Goal: Information Seeking & Learning: Learn about a topic

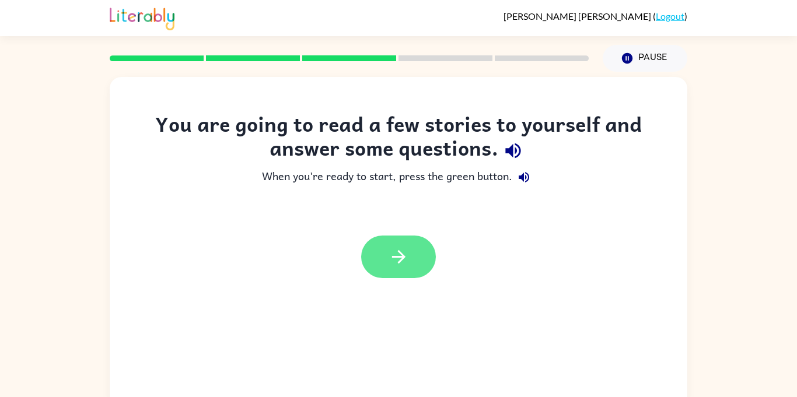
click at [424, 265] on button "button" at bounding box center [398, 257] width 75 height 43
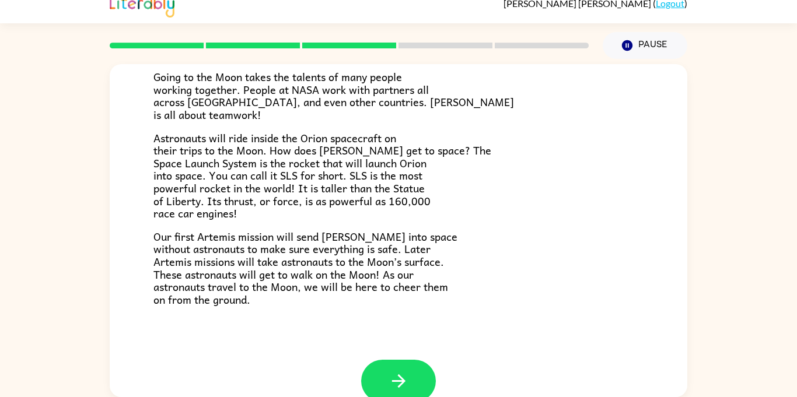
scroll to position [221, 0]
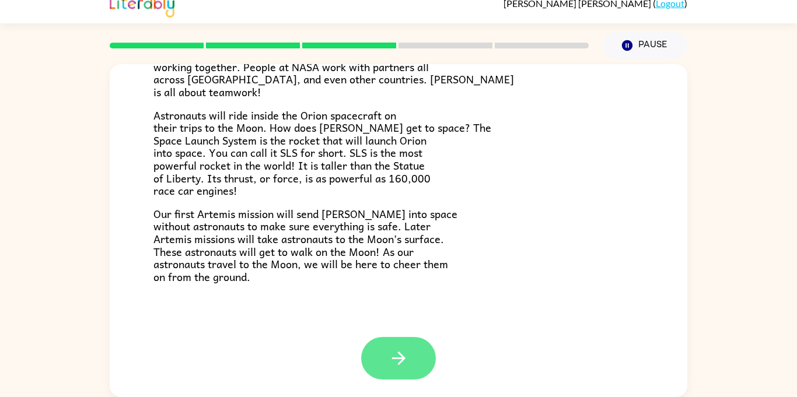
click at [410, 358] on button "button" at bounding box center [398, 358] width 75 height 43
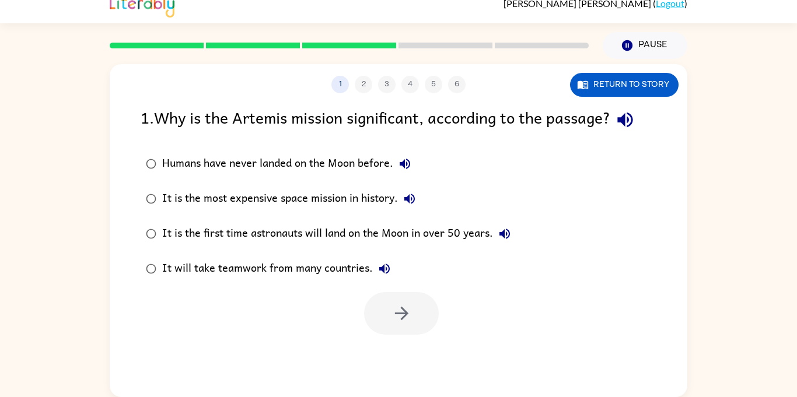
click at [455, 257] on label "It will take teamwork from many countries." at bounding box center [328, 268] width 388 height 35
click at [467, 242] on div "It is the first time astronauts will land on the Moon in over 50 years." at bounding box center [339, 233] width 354 height 23
click at [457, 252] on label "It will take teamwork from many countries." at bounding box center [328, 268] width 388 height 35
click at [455, 242] on div "It is the first time astronauts will land on the Moon in over 50 years." at bounding box center [339, 233] width 354 height 23
click at [414, 320] on button "button" at bounding box center [401, 313] width 75 height 43
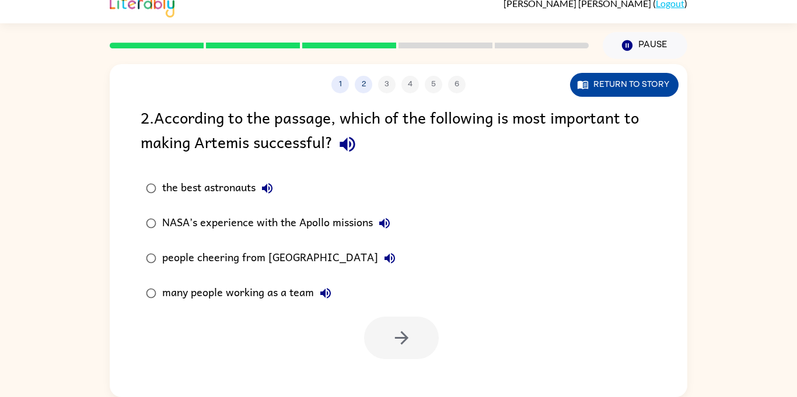
click at [646, 85] on button "Return to story" at bounding box center [624, 85] width 109 height 24
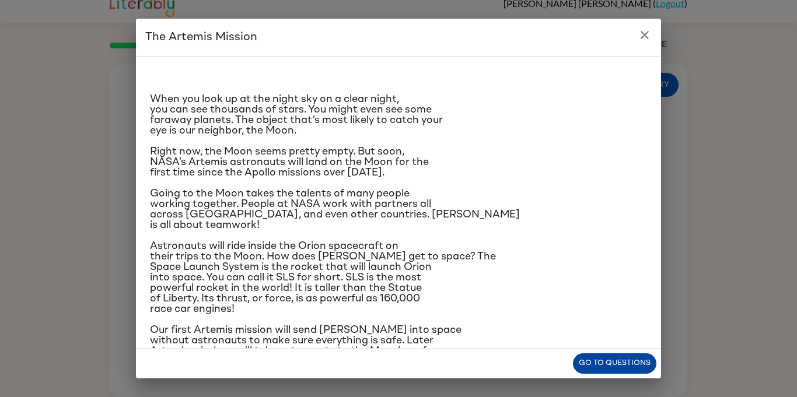
click at [625, 360] on button "Go to questions" at bounding box center [614, 364] width 83 height 20
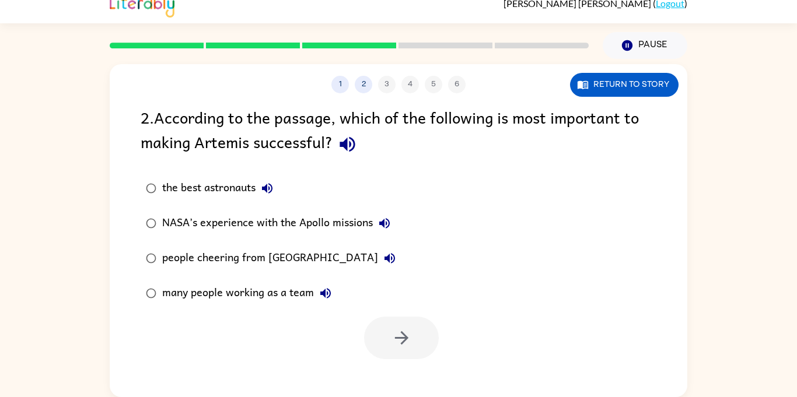
click at [190, 193] on div "the best astronauts" at bounding box center [220, 188] width 117 height 23
click at [419, 332] on button "button" at bounding box center [401, 338] width 75 height 43
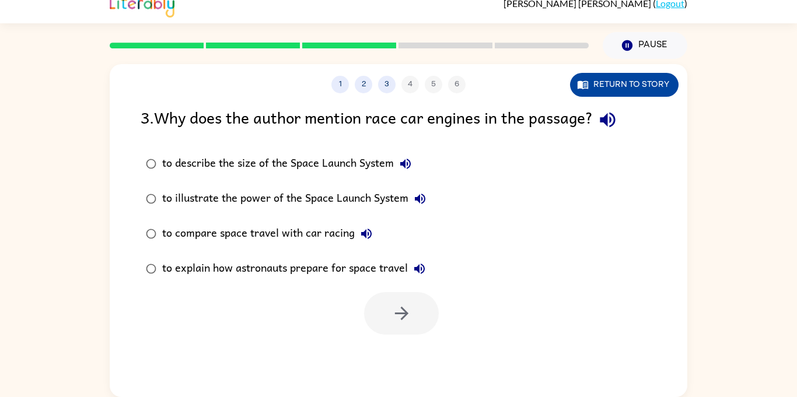
click at [622, 96] on button "Return to story" at bounding box center [624, 85] width 109 height 24
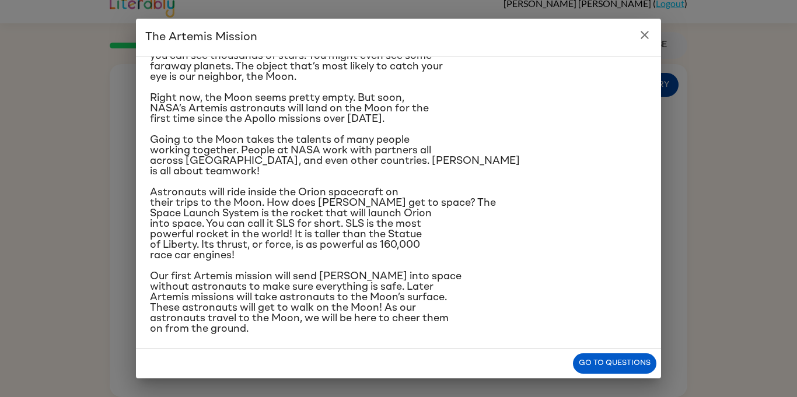
scroll to position [60, 0]
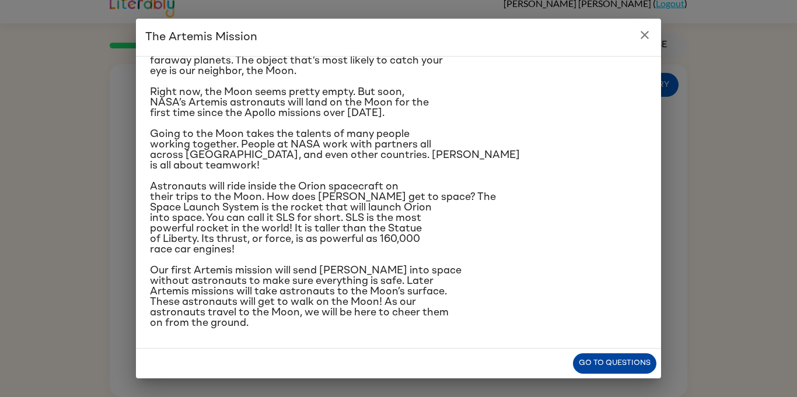
click at [638, 372] on button "Go to questions" at bounding box center [614, 364] width 83 height 20
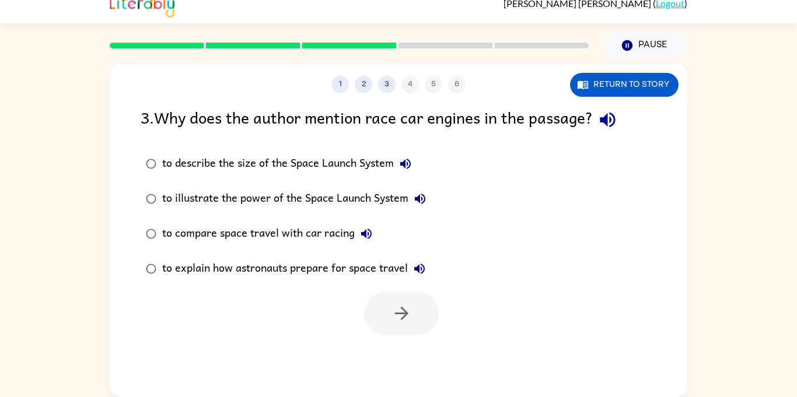
click at [387, 204] on div "to illustrate the power of the Space Launch System" at bounding box center [297, 198] width 270 height 23
click at [415, 324] on button "button" at bounding box center [401, 313] width 75 height 43
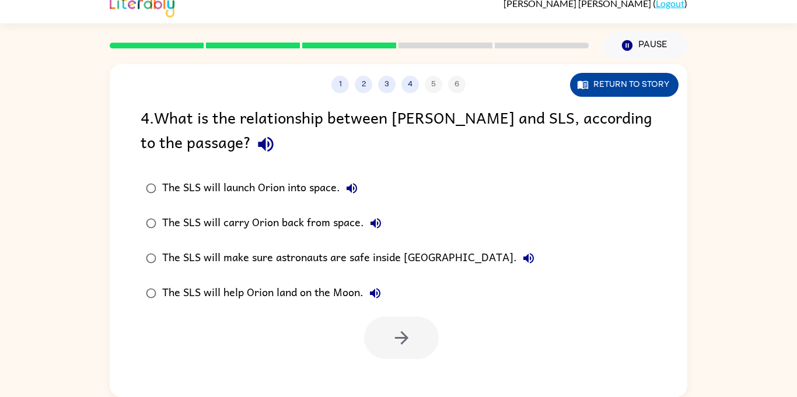
click at [628, 96] on button "Return to story" at bounding box center [624, 85] width 109 height 24
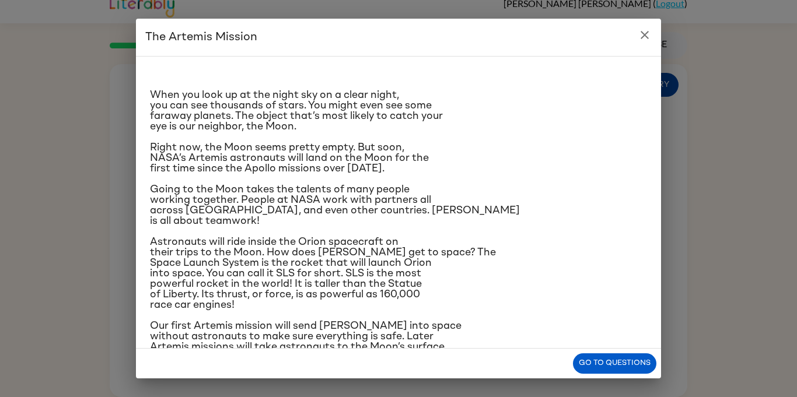
scroll to position [0, 0]
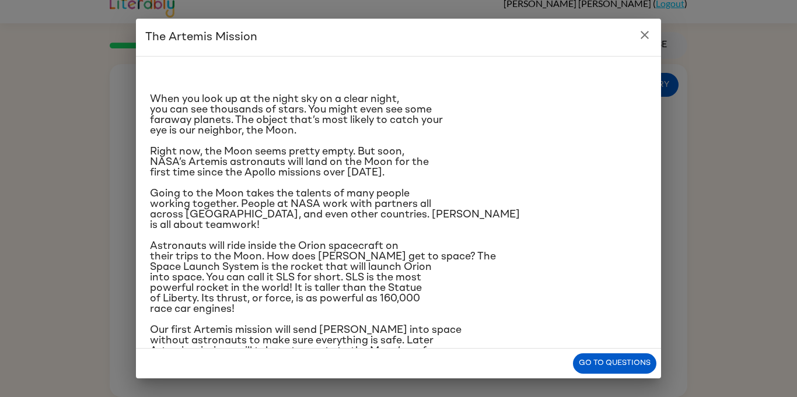
click at [642, 41] on icon "close" at bounding box center [645, 35] width 14 height 14
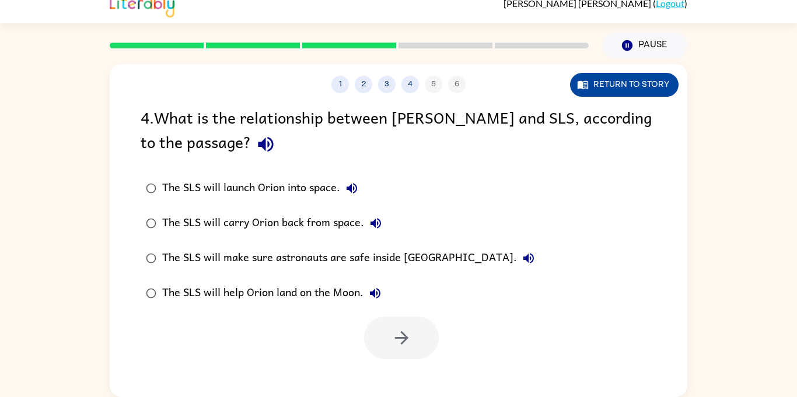
click at [671, 75] on button "Return to story" at bounding box center [624, 85] width 109 height 24
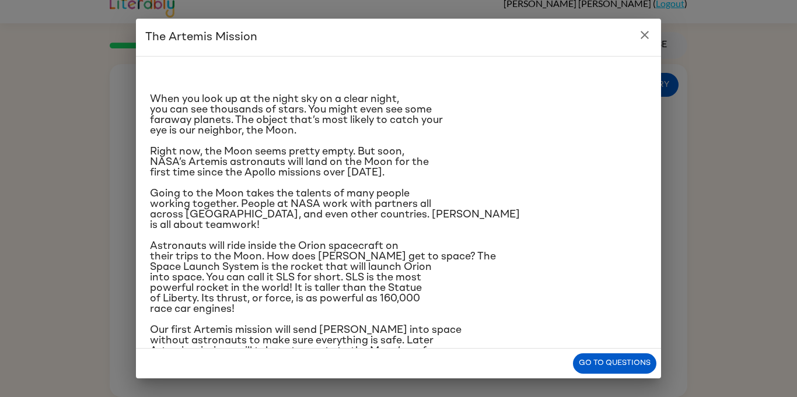
click at [648, 46] on button "close" at bounding box center [644, 34] width 23 height 23
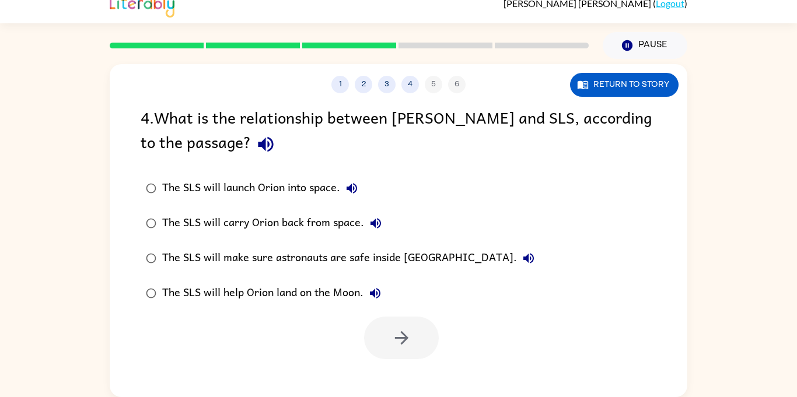
click at [415, 265] on div "The SLS will make sure astronauts are safe inside [GEOGRAPHIC_DATA]." at bounding box center [351, 258] width 378 height 23
click at [418, 345] on button "button" at bounding box center [401, 338] width 75 height 43
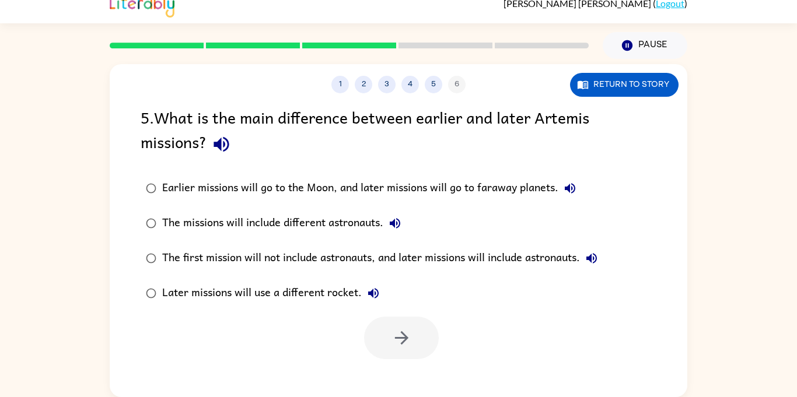
click at [292, 247] on div "The first mission will not include astronauts, and later missions will include …" at bounding box center [382, 258] width 441 height 23
click at [321, 266] on div "The first mission will not include astronauts, and later missions will include …" at bounding box center [382, 258] width 441 height 23
click at [397, 345] on icon "button" at bounding box center [401, 338] width 20 height 20
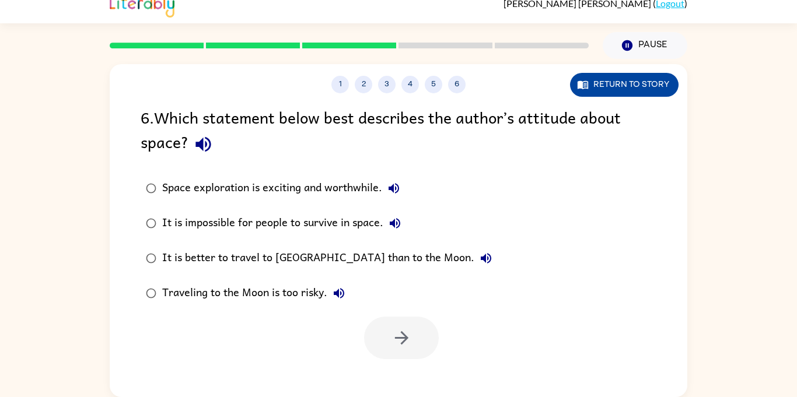
click at [627, 89] on button "Return to story" at bounding box center [624, 85] width 109 height 24
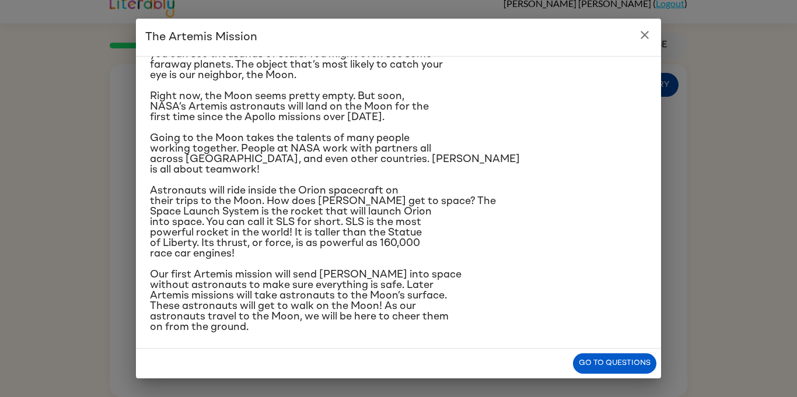
scroll to position [53, 0]
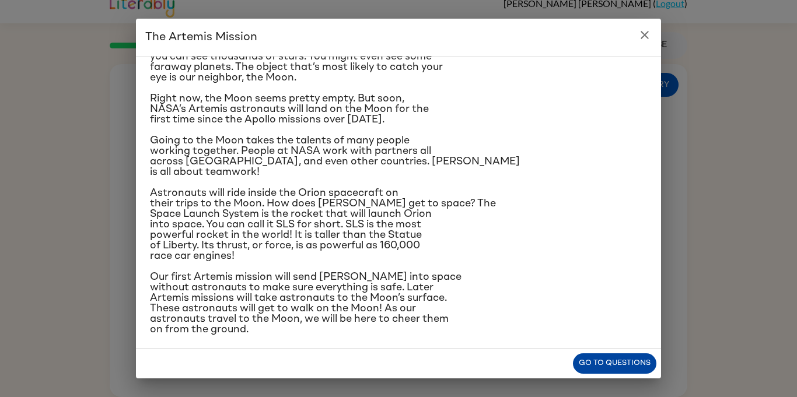
click at [609, 366] on button "Go to questions" at bounding box center [614, 364] width 83 height 20
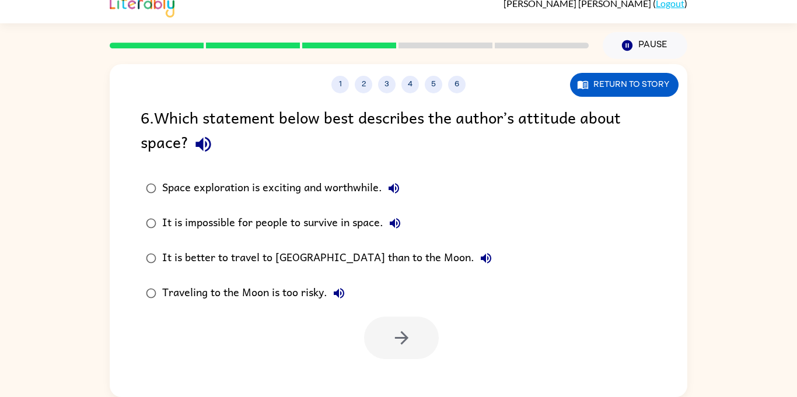
click at [326, 190] on div "Space exploration is exciting and worthwhile." at bounding box center [283, 188] width 243 height 23
click at [410, 351] on button "button" at bounding box center [401, 338] width 75 height 43
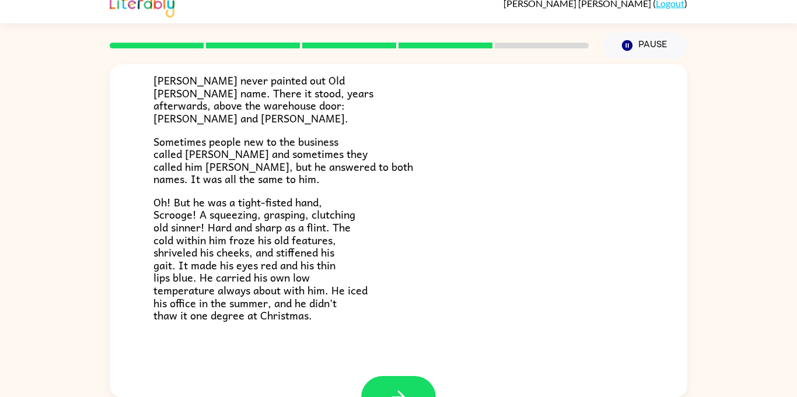
scroll to position [330, 0]
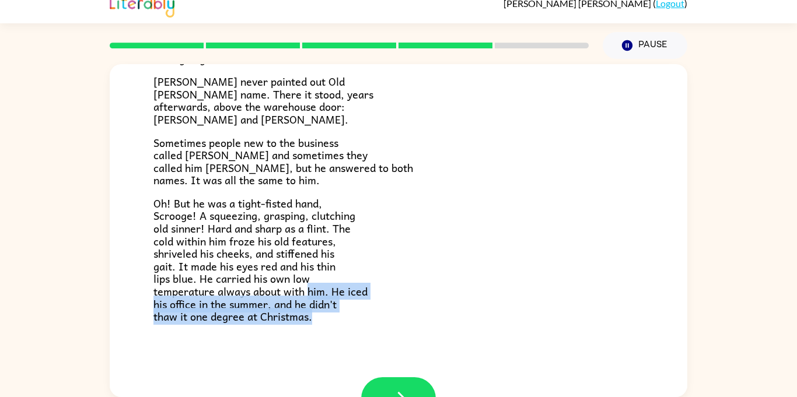
click at [674, 244] on div "[PERSON_NAME] Ghost [PERSON_NAME] was dead. There was no doubt about that. [PER…" at bounding box center [399, 56] width 578 height 644
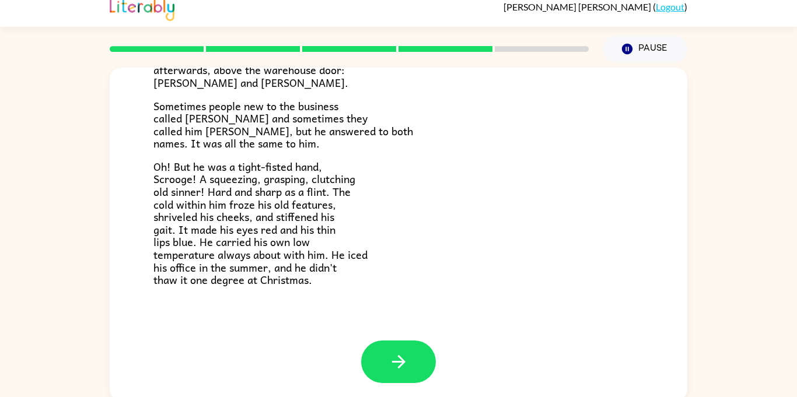
scroll to position [13, 0]
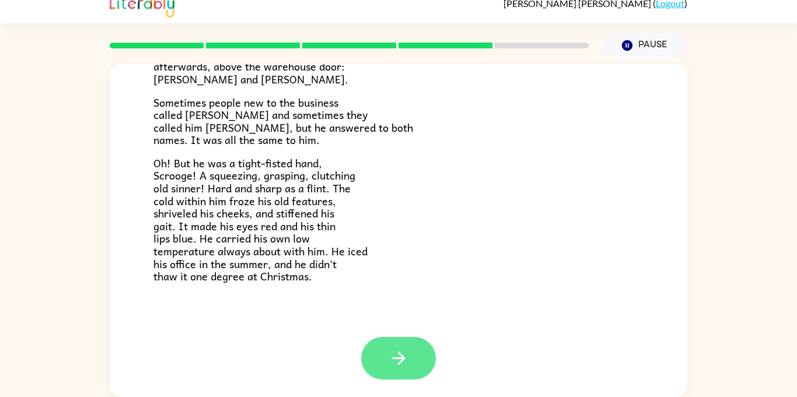
click at [407, 362] on icon "button" at bounding box center [399, 358] width 20 height 20
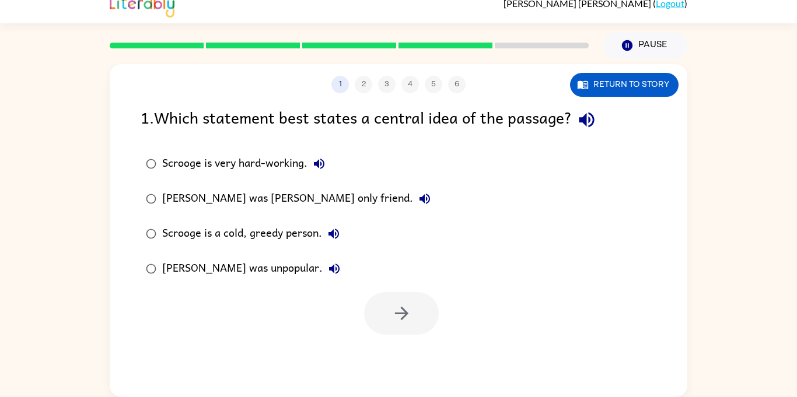
scroll to position [0, 0]
click at [646, 77] on button "Return to story" at bounding box center [624, 85] width 109 height 24
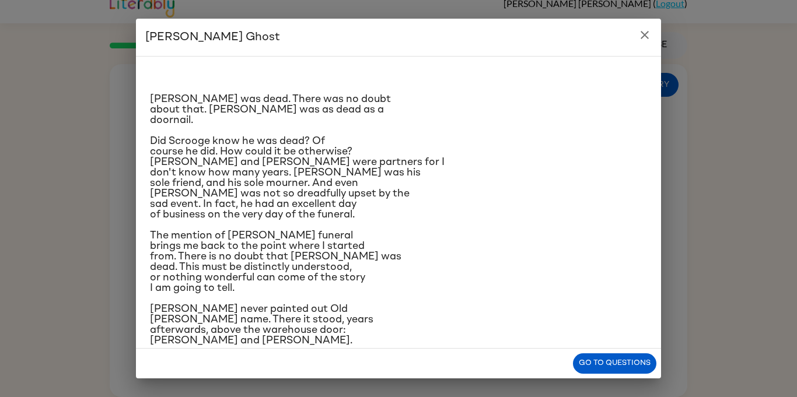
click at [649, 34] on icon "close" at bounding box center [645, 35] width 14 height 14
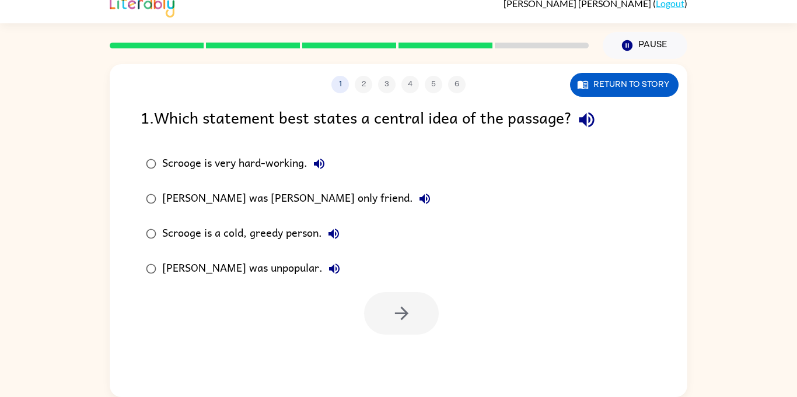
click at [413, 201] on button "[PERSON_NAME] was [PERSON_NAME] only friend." at bounding box center [424, 198] width 23 height 23
click at [295, 212] on label "[PERSON_NAME] was [PERSON_NAME] only friend." at bounding box center [288, 198] width 308 height 35
click at [376, 306] on button "button" at bounding box center [401, 313] width 75 height 43
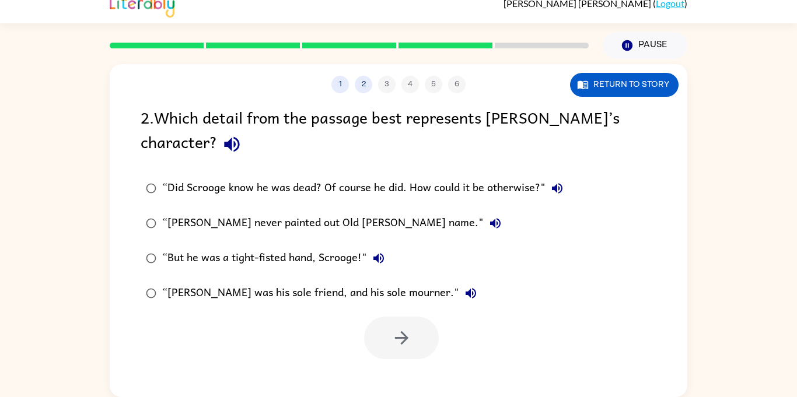
click at [509, 209] on label "“[PERSON_NAME] never painted out Old [PERSON_NAME] name."" at bounding box center [354, 223] width 440 height 35
click at [374, 269] on div "“But he was a tight-fisted hand, Scrooge!"" at bounding box center [276, 258] width 228 height 23
click at [508, 184] on div "“Did Scrooge know he was dead? Of course he did. How could it be otherwise?"" at bounding box center [365, 188] width 407 height 23
click at [431, 352] on button "button" at bounding box center [401, 338] width 75 height 43
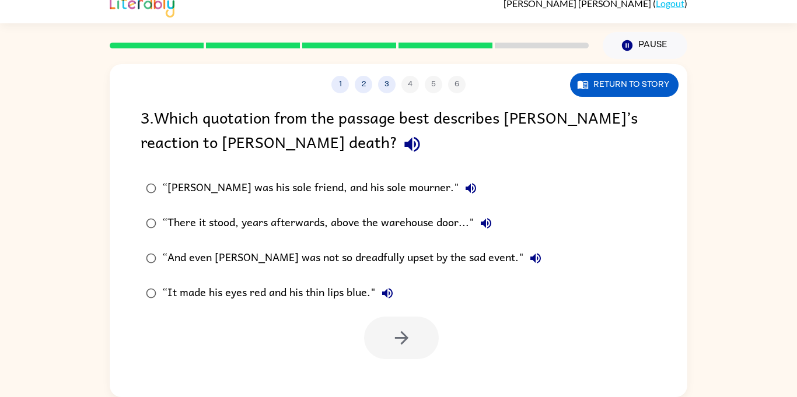
click at [404, 262] on div "“And even [PERSON_NAME] was not so dreadfully upset by the sad event."" at bounding box center [354, 258] width 385 height 23
click at [450, 251] on div "“And even [PERSON_NAME] was not so dreadfully upset by the sad event."" at bounding box center [354, 258] width 385 height 23
click at [404, 328] on icon "button" at bounding box center [401, 338] width 20 height 20
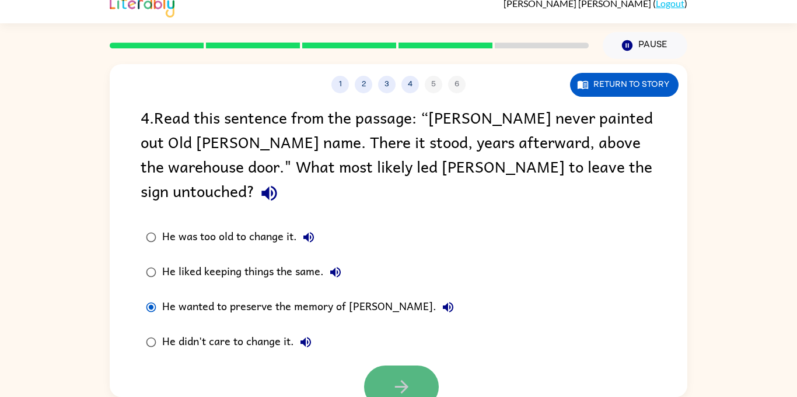
click at [386, 366] on button "button" at bounding box center [401, 387] width 75 height 43
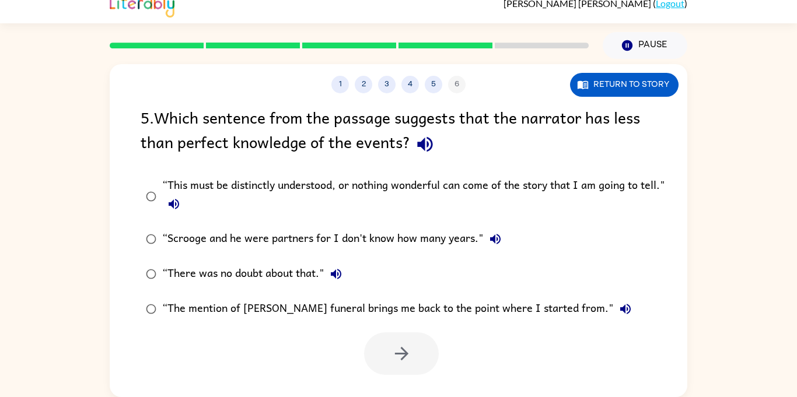
click at [543, 324] on label "“The mention of [PERSON_NAME] funeral brings me back to the point where I start…" at bounding box center [406, 309] width 544 height 35
click at [786, 57] on div "[PERSON_NAME] ( Logout ) Pause Pause 1 2 3 4 5 6 Return to story 5 . Which sent…" at bounding box center [398, 192] width 797 height 410
click at [466, 209] on div "“This must be distinctly understood, or nothing wonderful can come of the story…" at bounding box center [417, 196] width 510 height 39
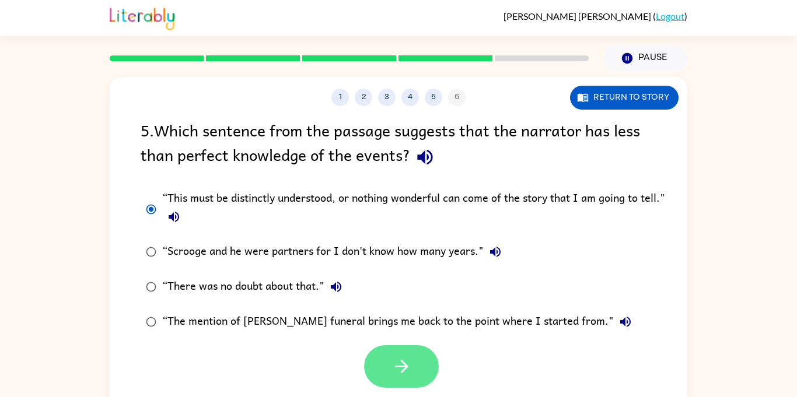
click at [421, 361] on button "button" at bounding box center [401, 366] width 75 height 43
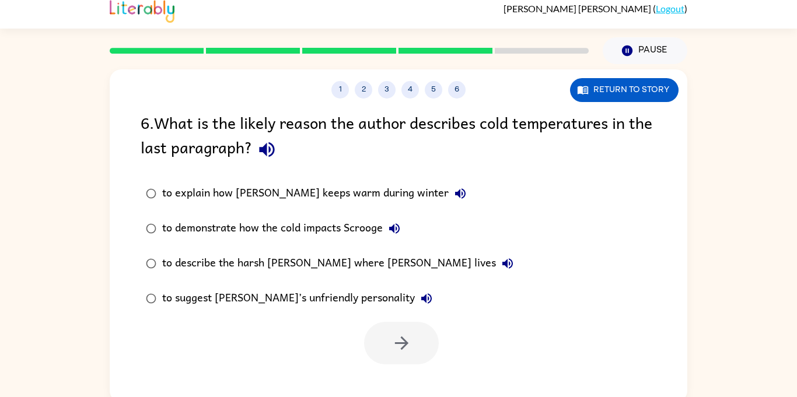
scroll to position [13, 0]
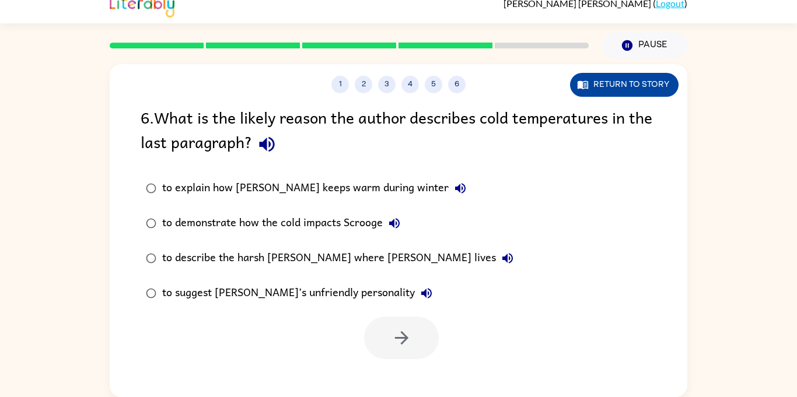
click at [644, 84] on button "Return to story" at bounding box center [624, 85] width 109 height 24
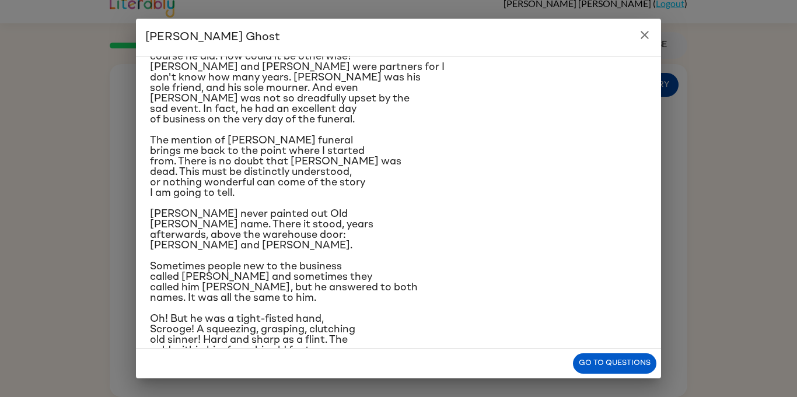
scroll to position [186, 0]
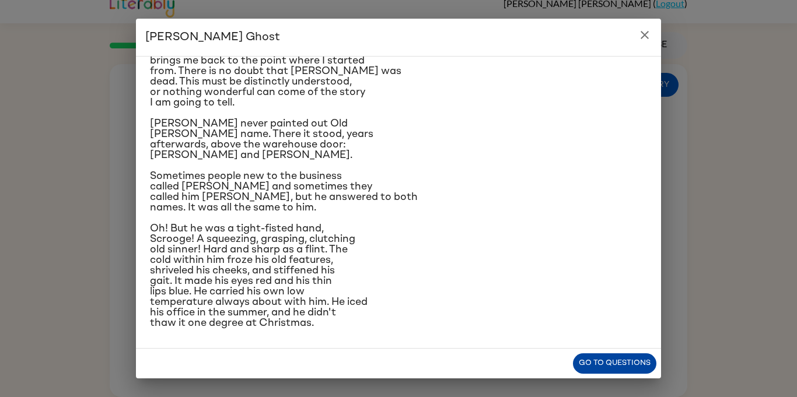
click at [627, 373] on button "Go to questions" at bounding box center [614, 364] width 83 height 20
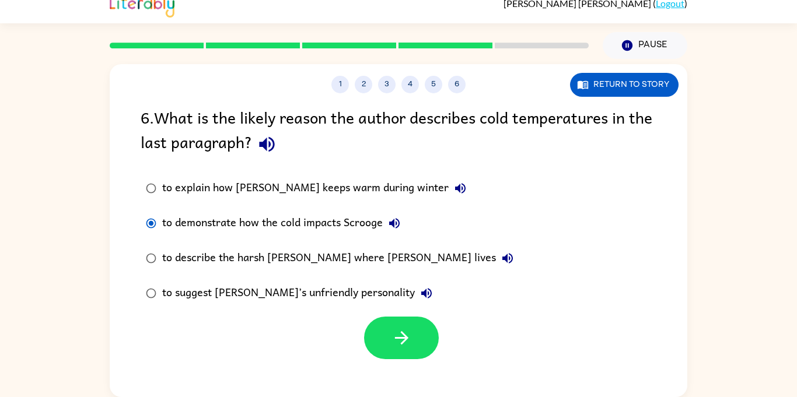
scroll to position [0, 0]
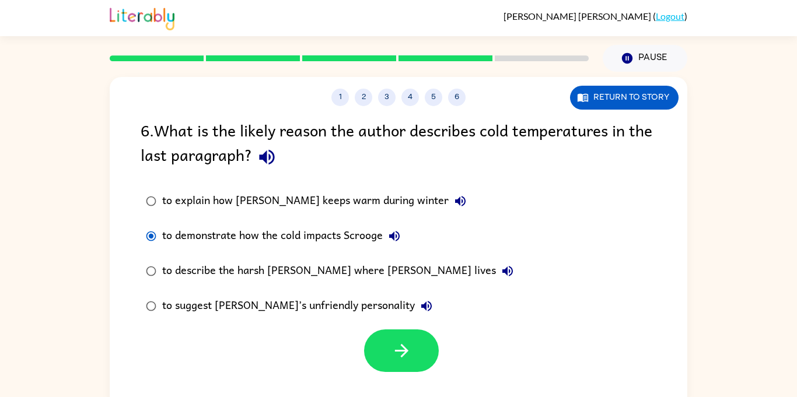
click at [429, 332] on div at bounding box center [401, 351] width 75 height 43
click at [425, 341] on button "button" at bounding box center [401, 351] width 75 height 43
